Goal: Information Seeking & Learning: Learn about a topic

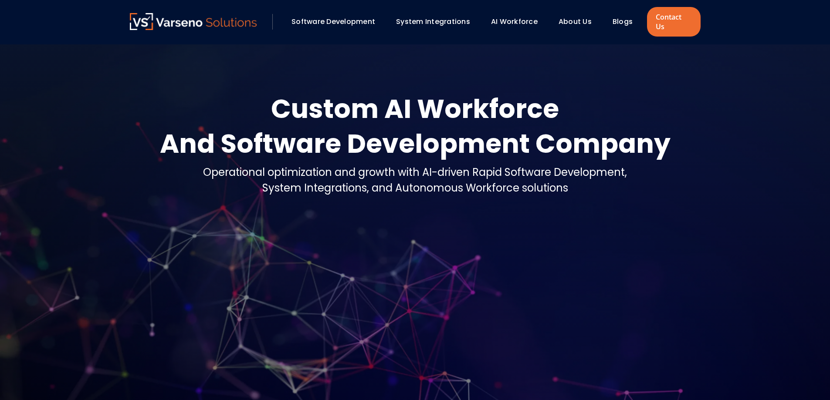
scroll to position [392, 0]
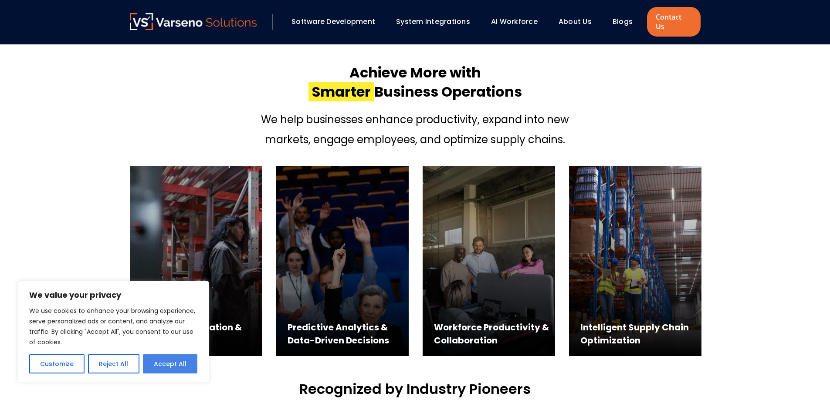
click at [163, 361] on button "Accept All" at bounding box center [170, 364] width 54 height 19
checkbox input "true"
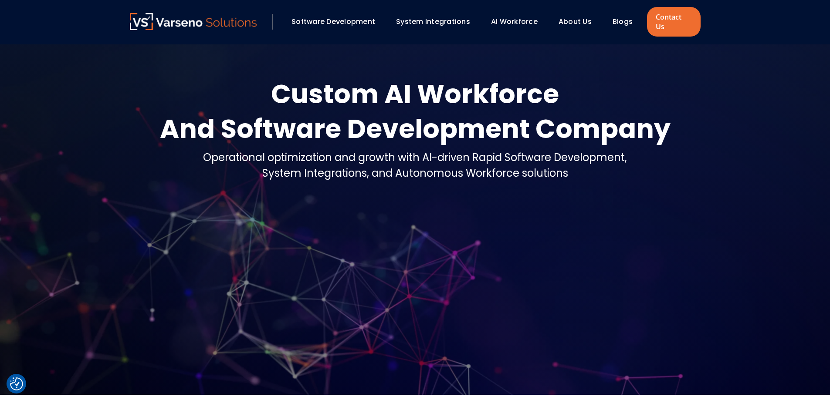
scroll to position [0, 0]
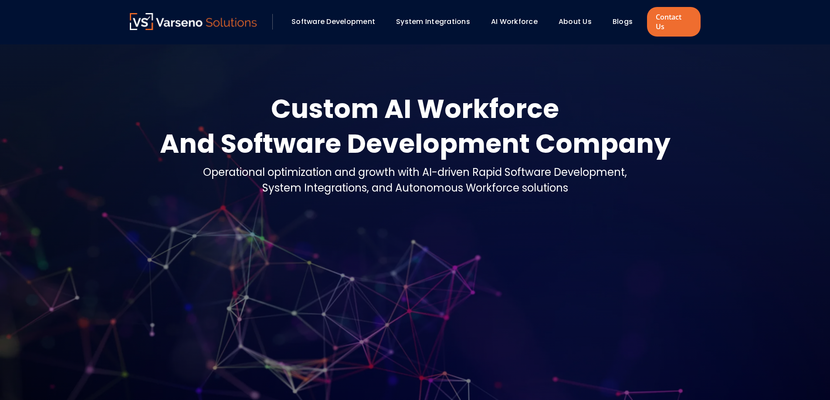
click at [576, 17] on link "About Us" at bounding box center [574, 22] width 33 height 10
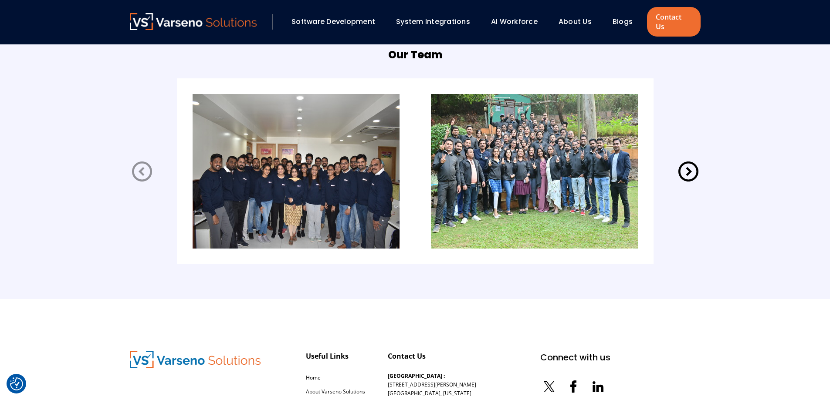
scroll to position [1743, 0]
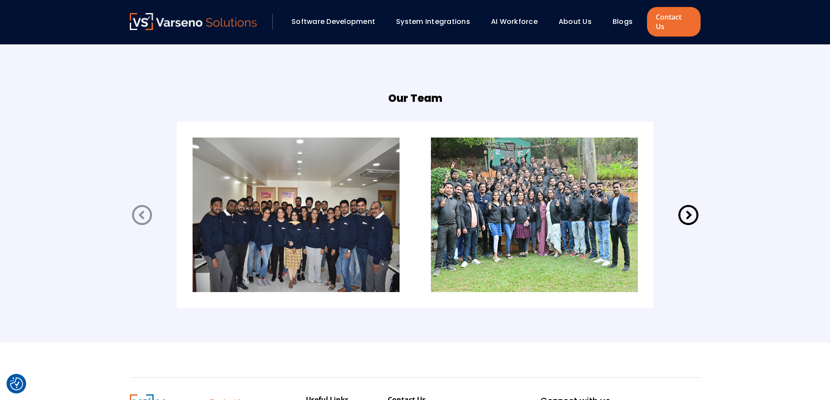
click at [688, 203] on icon at bounding box center [688, 215] width 24 height 24
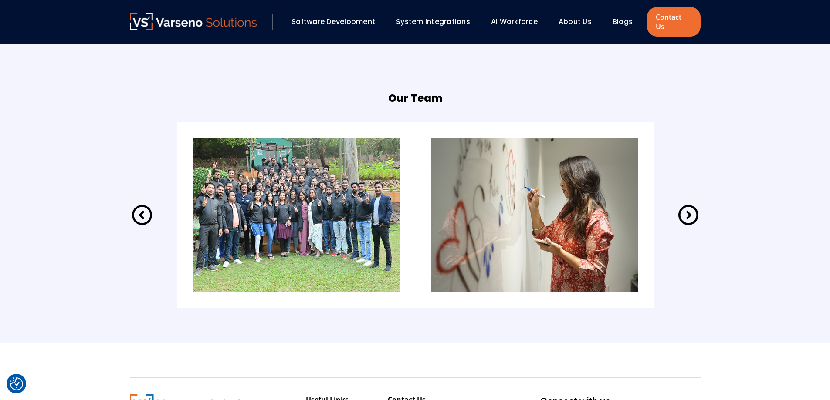
click at [688, 203] on icon at bounding box center [688, 215] width 24 height 24
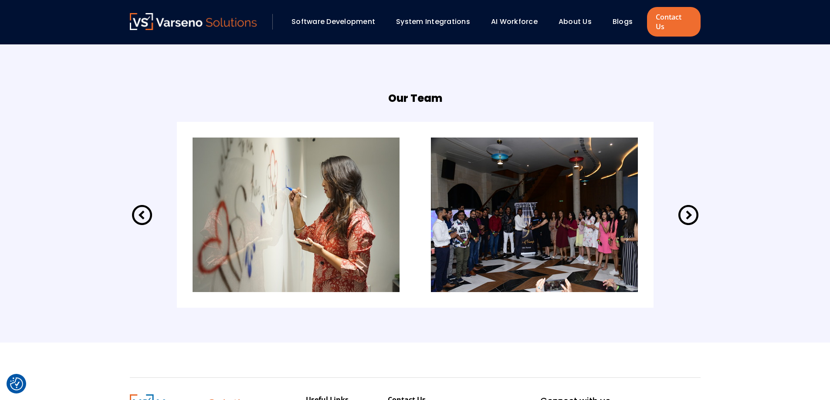
click at [689, 206] on icon at bounding box center [688, 215] width 20 height 20
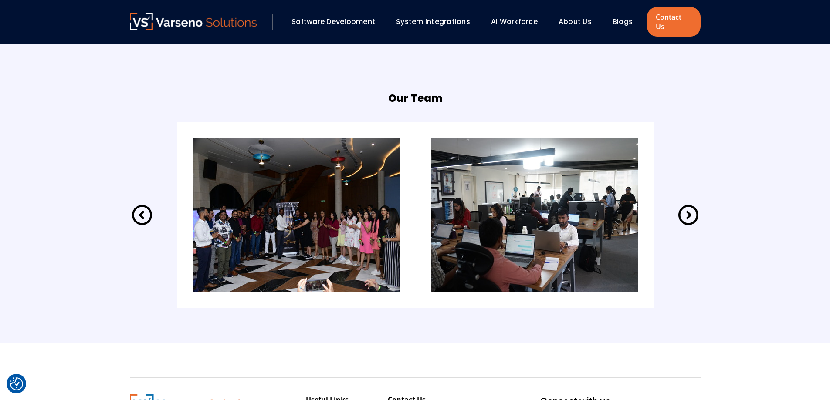
click at [689, 203] on icon at bounding box center [688, 215] width 24 height 24
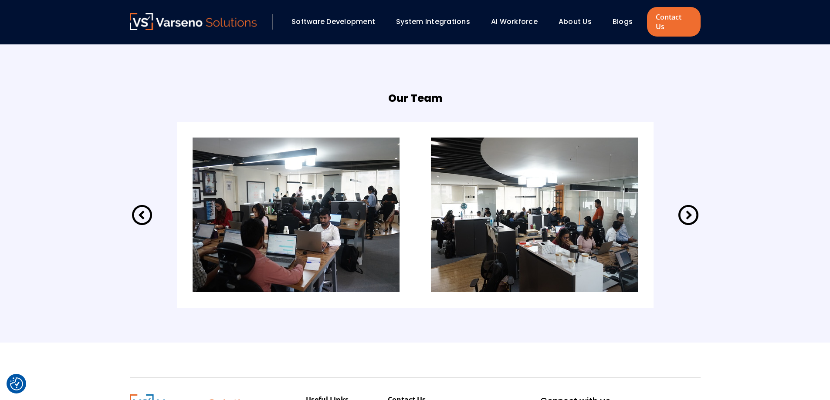
click at [689, 203] on icon at bounding box center [688, 215] width 24 height 24
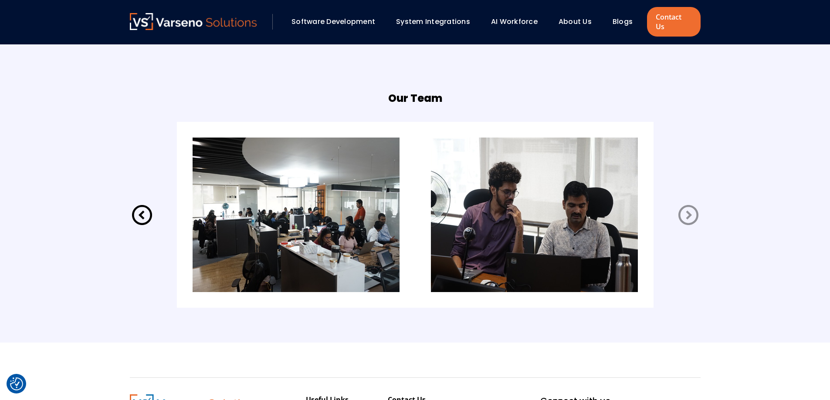
click at [684, 207] on icon at bounding box center [688, 215] width 24 height 24
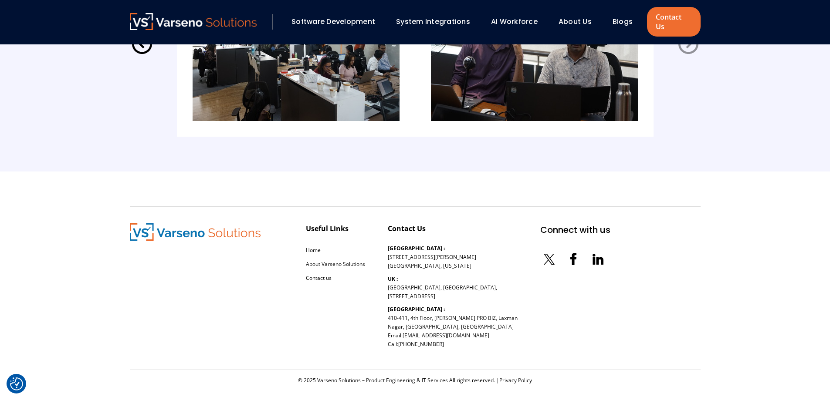
scroll to position [1827, 0]
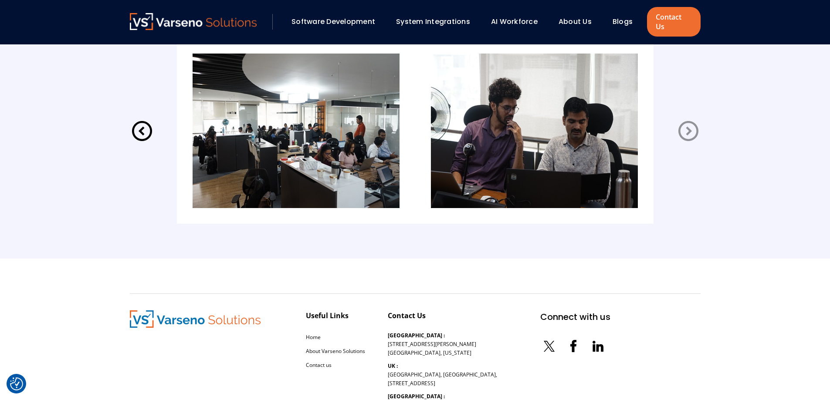
click at [687, 119] on icon at bounding box center [688, 131] width 24 height 24
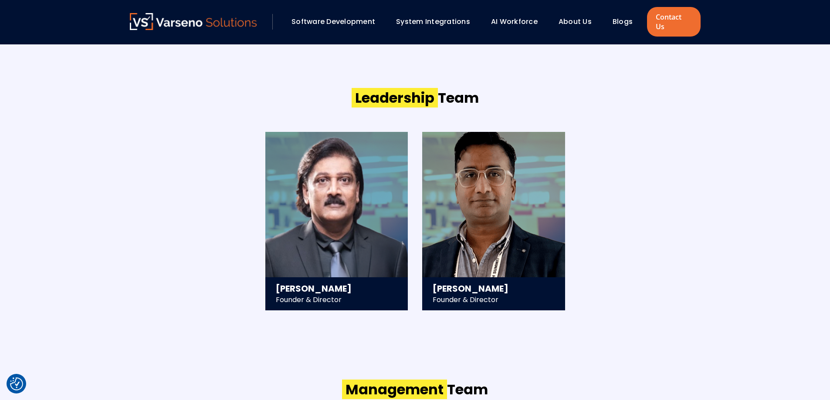
scroll to position [868, 0]
